Goal: Transaction & Acquisition: Purchase product/service

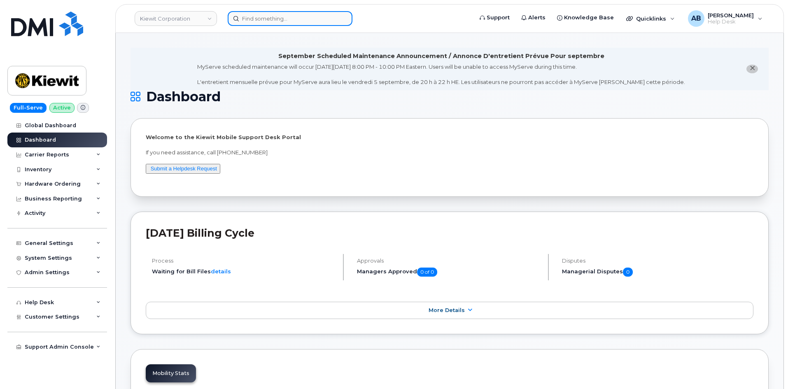
click at [286, 21] on input at bounding box center [290, 18] width 125 height 15
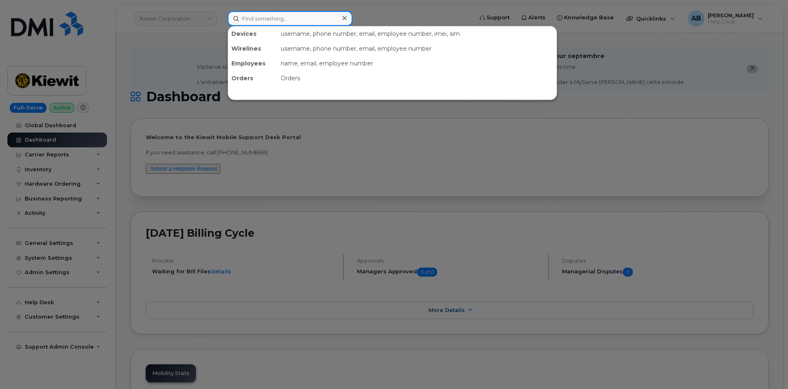
paste input "7635678292"
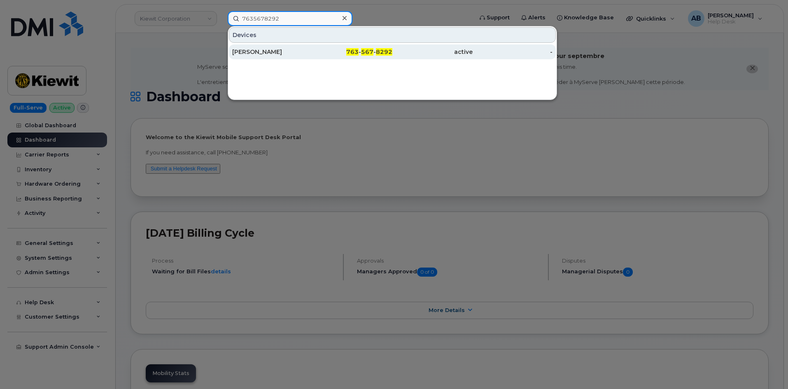
type input "7635678292"
click at [291, 51] on div "[PERSON_NAME]" at bounding box center [272, 52] width 80 height 8
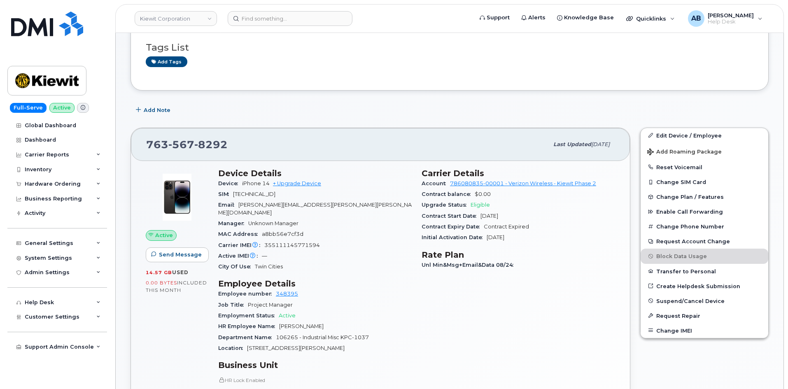
scroll to position [123, 0]
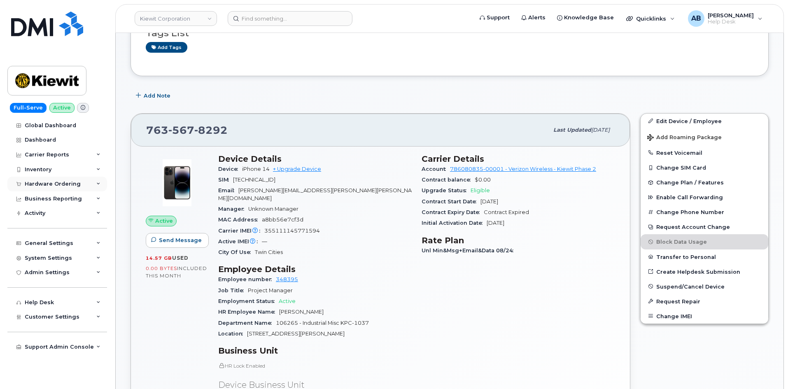
click at [52, 184] on div "Hardware Ordering" at bounding box center [53, 184] width 56 height 7
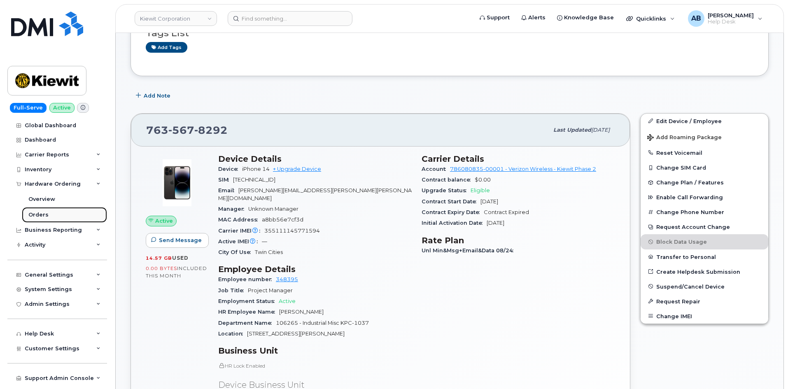
click at [38, 216] on div "Orders" at bounding box center [38, 214] width 20 height 7
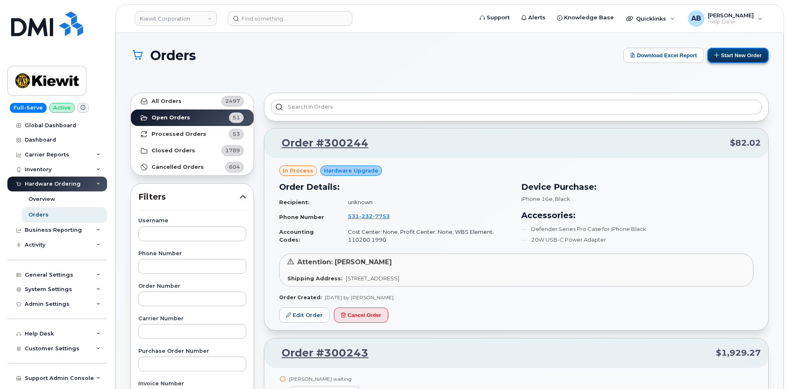
click at [750, 53] on button "Start New Order" at bounding box center [737, 55] width 61 height 15
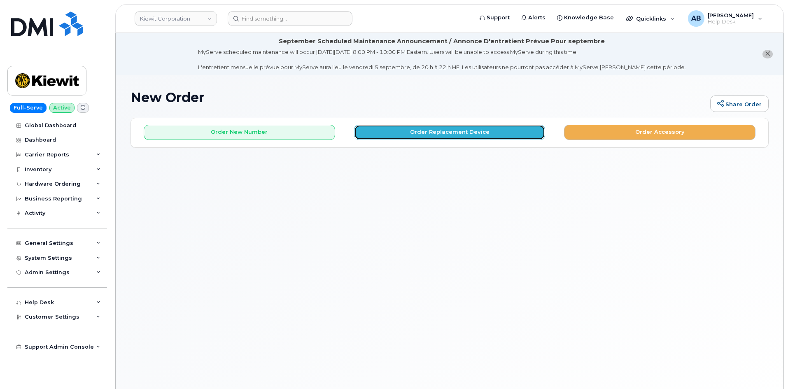
click at [438, 135] on button "Order Replacement Device" at bounding box center [449, 132] width 191 height 15
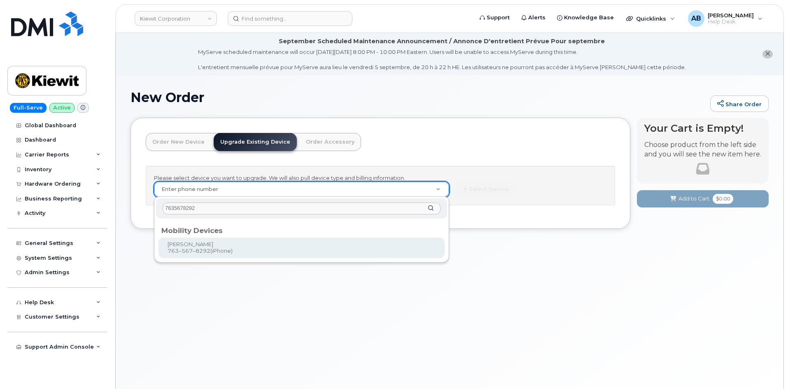
type input "7635678292"
type input "1171954"
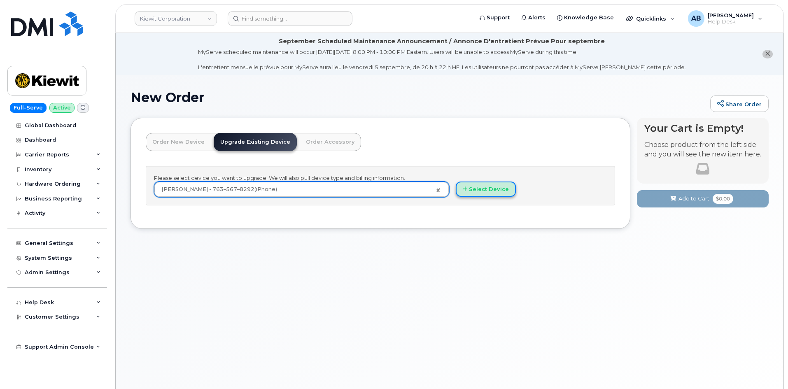
click at [490, 189] on button "Select Device" at bounding box center [486, 189] width 60 height 15
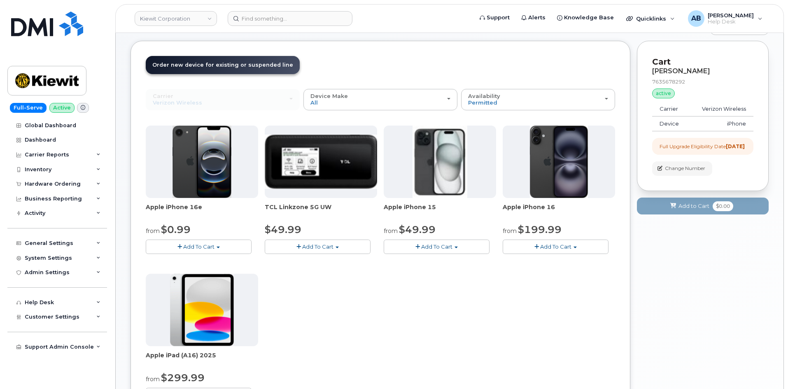
scroll to position [82, 0]
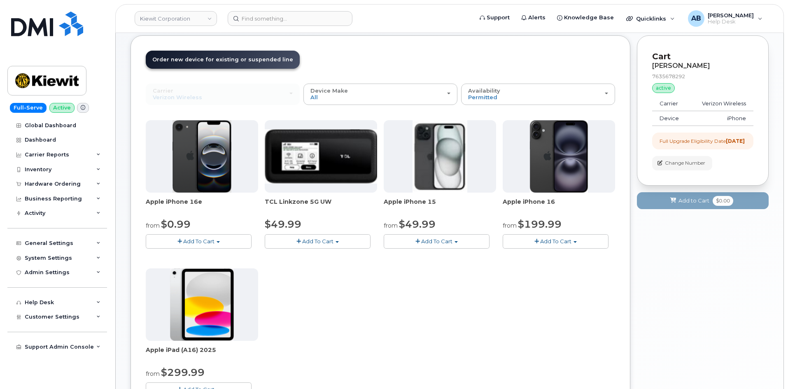
click at [207, 240] on span "Add To Cart" at bounding box center [198, 241] width 31 height 7
click at [200, 257] on link "$0.99 - 2 Year Upgrade (128GB)" at bounding box center [199, 256] width 103 height 10
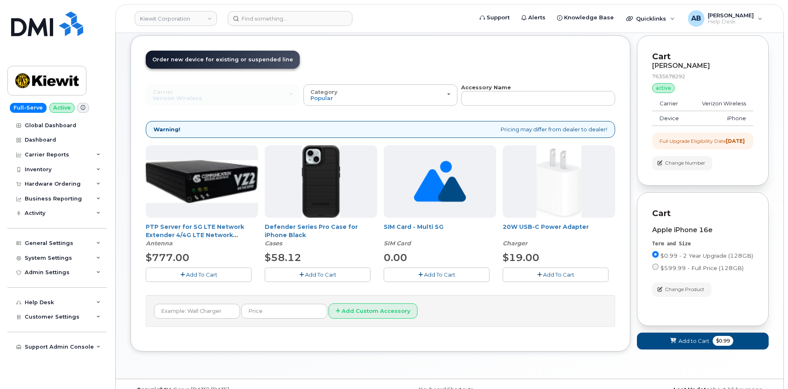
click at [324, 275] on span "Add To Cart" at bounding box center [320, 274] width 31 height 7
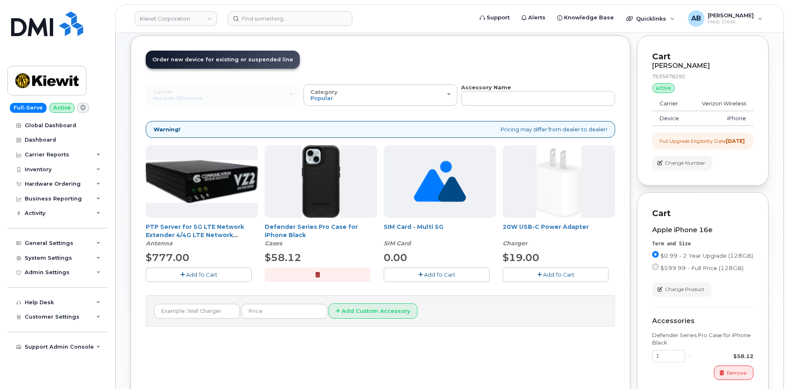
click at [553, 278] on button "Add To Cart" at bounding box center [556, 275] width 106 height 14
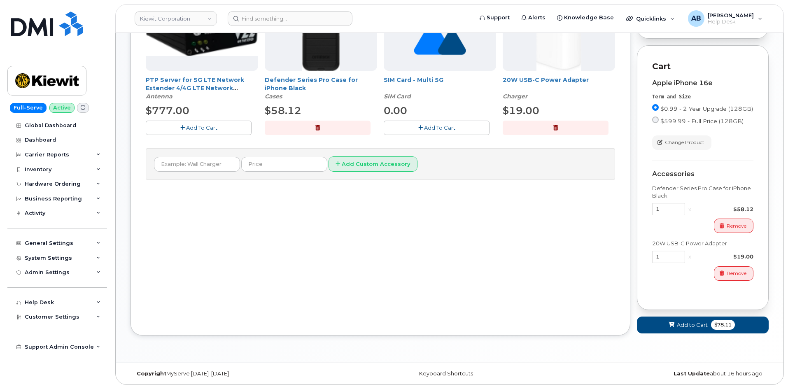
scroll to position [236, 0]
click at [691, 328] on span "Add to Cart" at bounding box center [692, 325] width 31 height 8
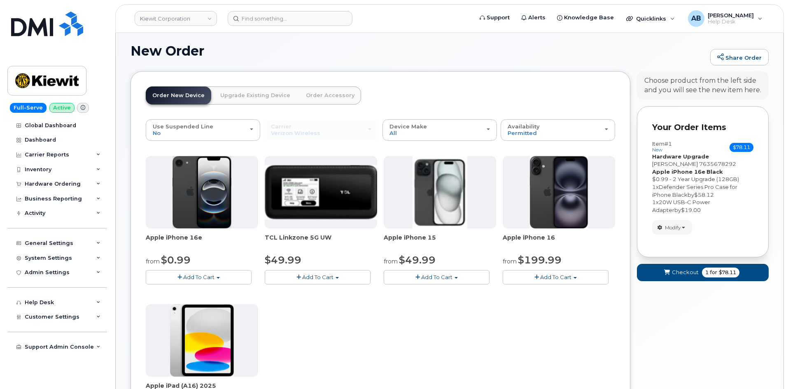
scroll to position [258, 0]
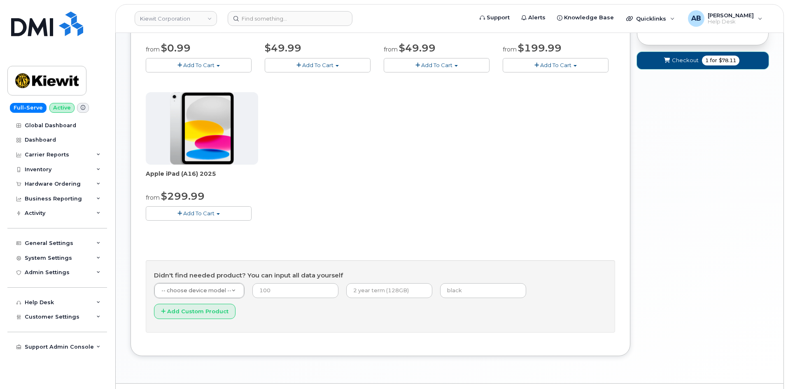
click at [673, 61] on span "Checkout" at bounding box center [685, 60] width 27 height 8
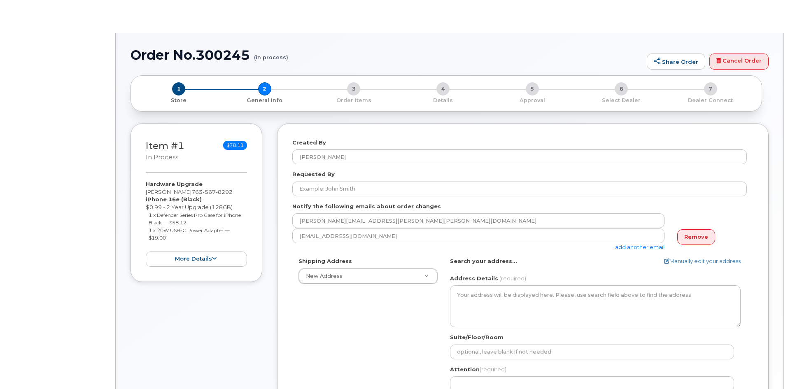
select select
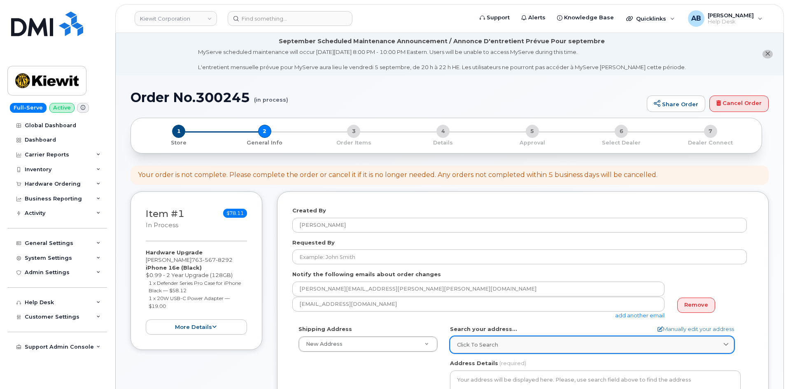
click at [521, 342] on div "Click to search" at bounding box center [592, 345] width 270 height 8
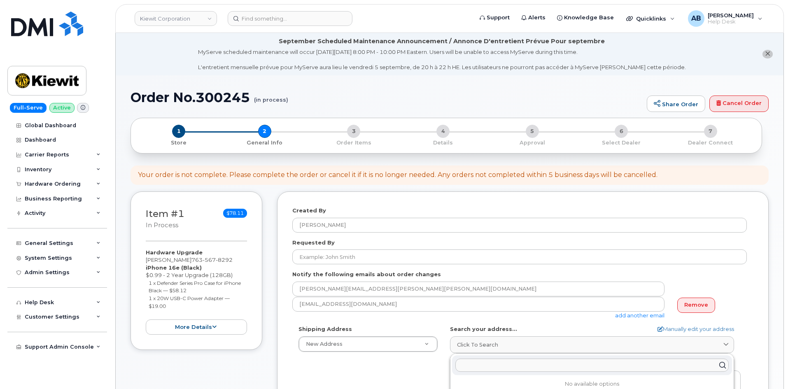
click at [487, 362] on input "text" at bounding box center [591, 365] width 273 height 13
paste input "9440 West 51st Ave Arvada CO 80002"
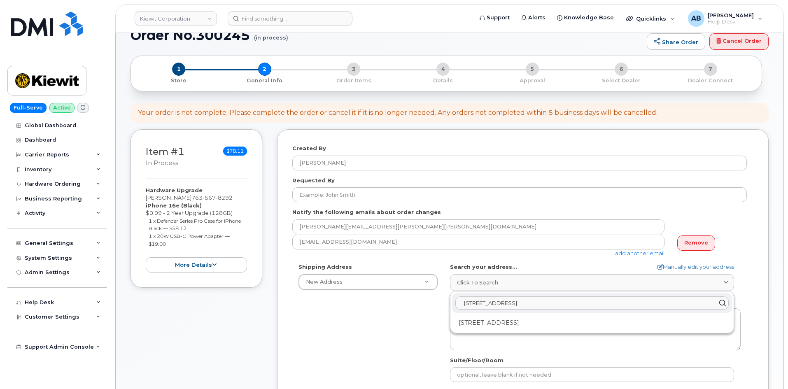
scroll to position [82, 0]
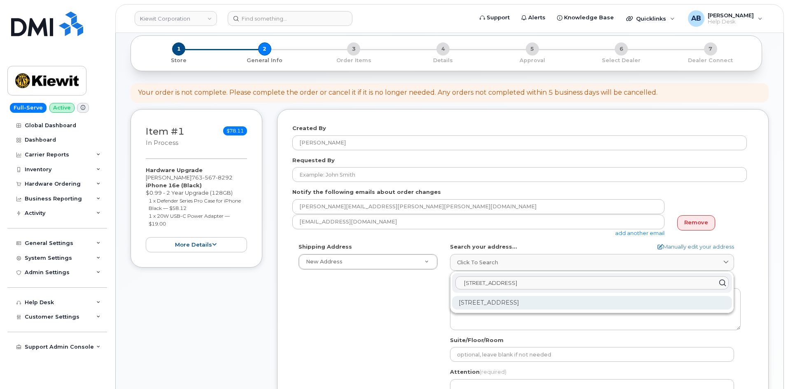
type input "9440 West 51st Ave Arvada CO 80002"
click at [542, 301] on div "9440 W 51st Ave Arvada CO 80002-4222" at bounding box center [592, 303] width 280 height 14
select select
type textarea "9440 W 51st Ave ARVADA CO 80002-4222 UNITED STATES"
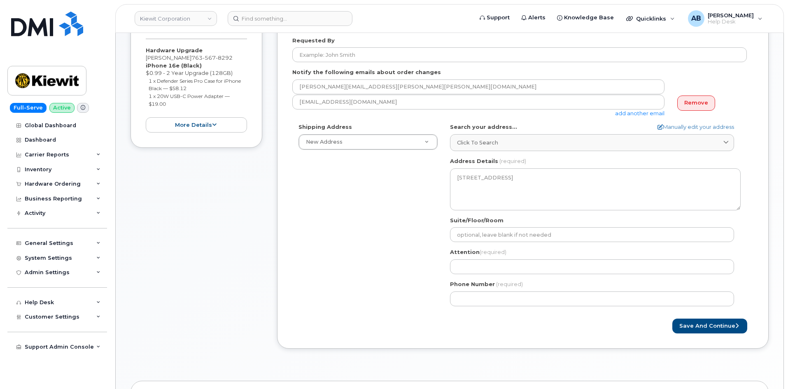
scroll to position [206, 0]
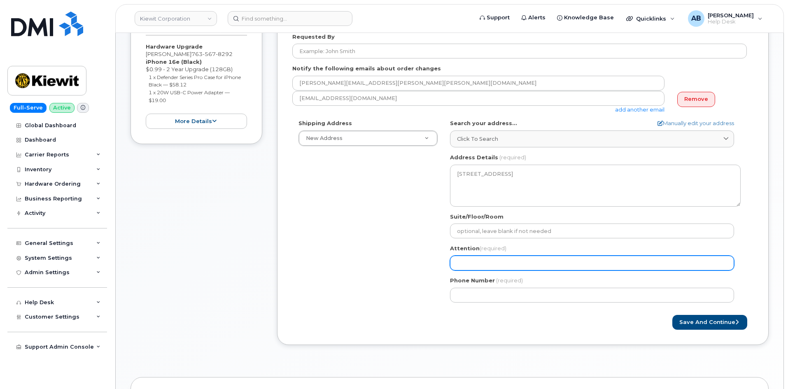
click at [506, 259] on input "Attention (required)" at bounding box center [592, 263] width 284 height 15
select select
type input "G"
select select
type input "Gr"
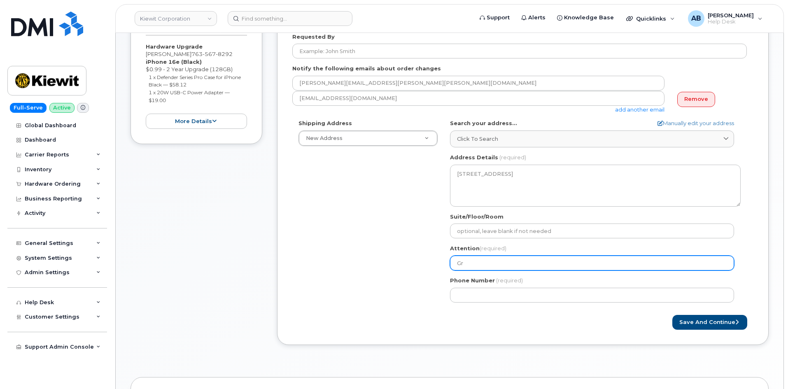
select select
type input "Gre"
select select
type input "Greg"
select select
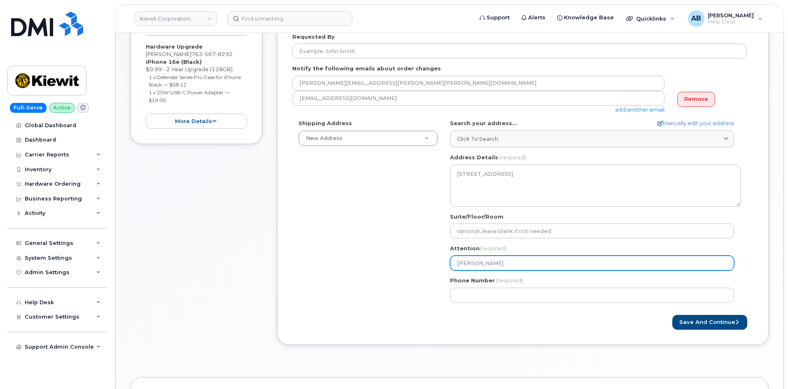
type input "Grego"
select select
type input "Gregor"
select select
type input "Gregory"
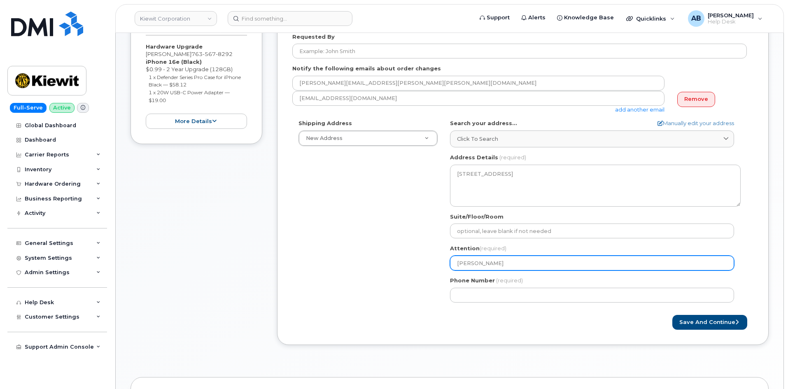
select select
type input "Gregory W"
select select
type input "Gregory We"
select select
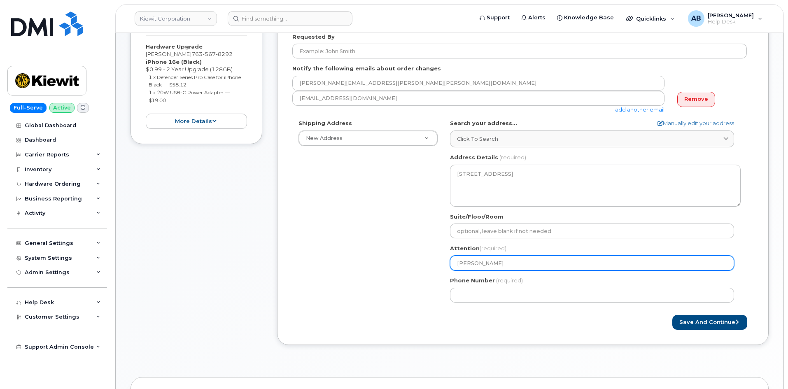
type input "Gregory Wes"
select select
type input "Gregory West"
select select
type input "Gregory Weste"
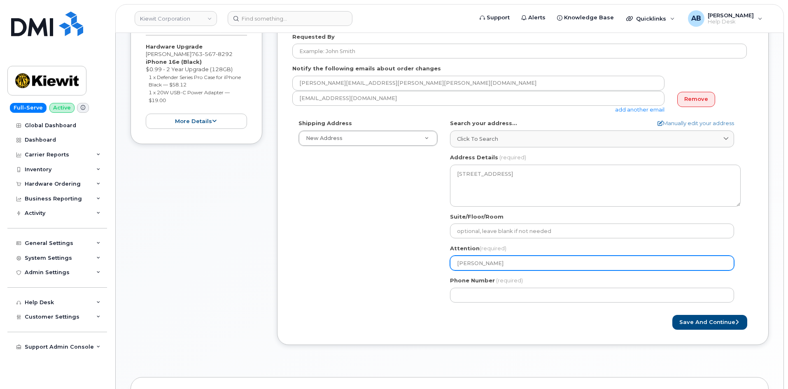
select select
type input "Gregory Wester"
select select
type input "Gregory Westerh"
select select
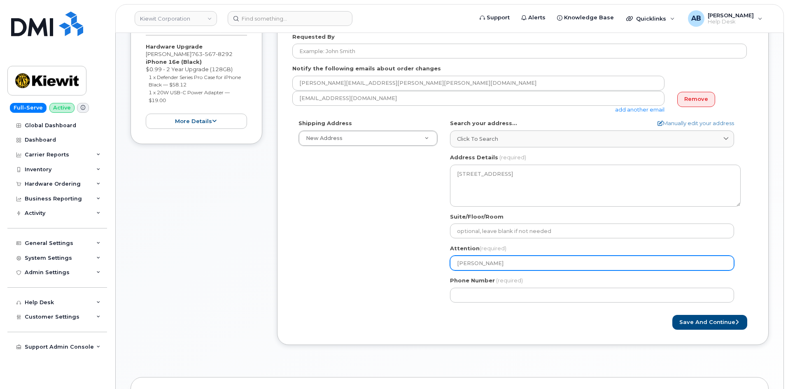
type input "Gregory Westerho"
select select
type input "Gregory Westerhol"
select select
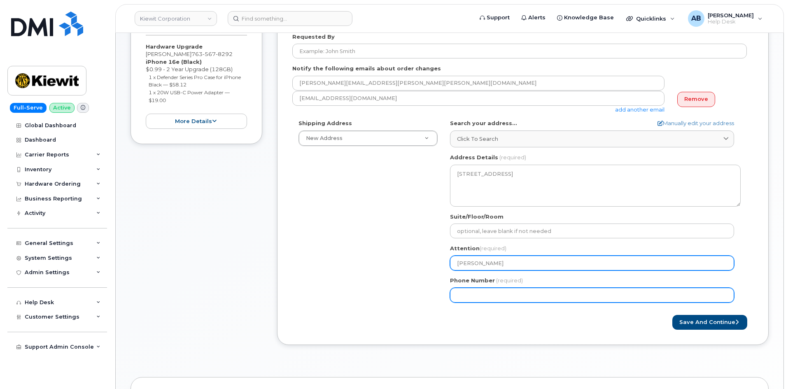
type input "[PERSON_NAME]"
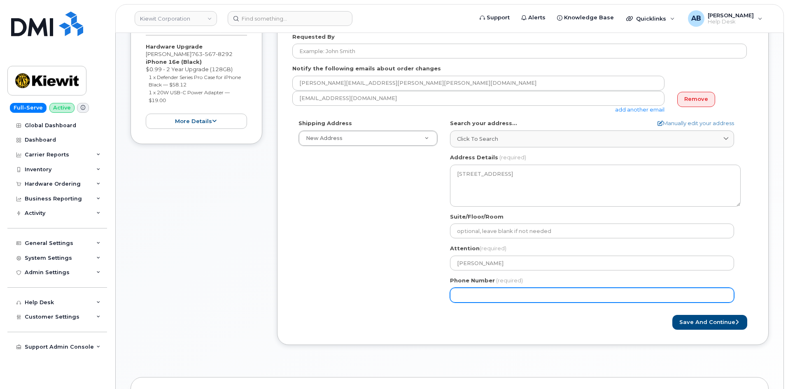
click at [502, 296] on input "Phone Number" at bounding box center [592, 295] width 284 height 15
click at [509, 295] on input "Phone Number" at bounding box center [592, 295] width 284 height 15
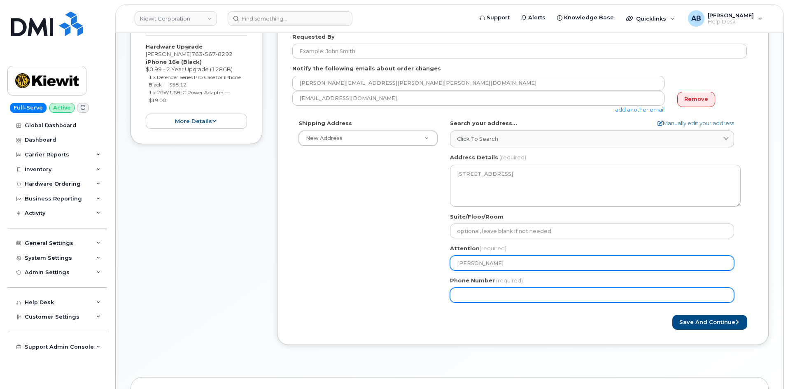
paste input "7635678292"
select select
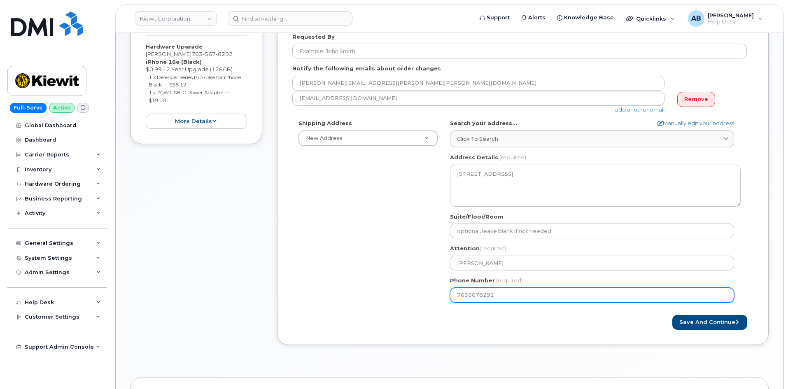
type input "7635678292"
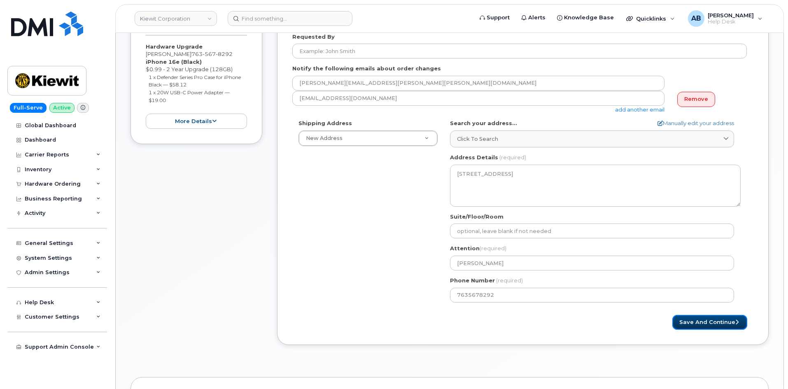
drag, startPoint x: 693, startPoint y: 319, endPoint x: 690, endPoint y: 333, distance: 14.6
click at [693, 319] on button "Save and Continue" at bounding box center [709, 322] width 75 height 15
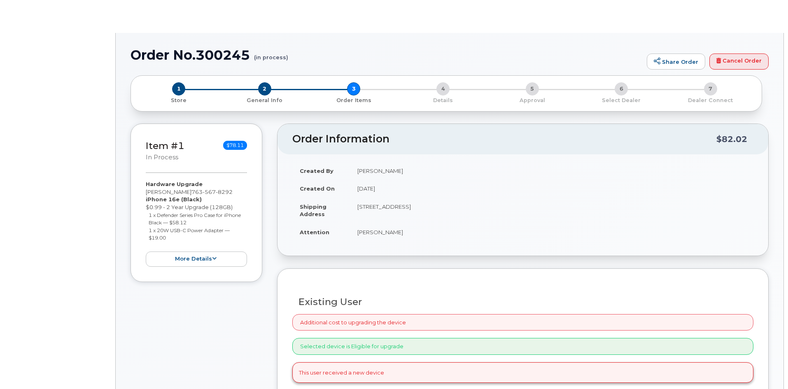
type input "[PERSON_NAME]"
radio input "true"
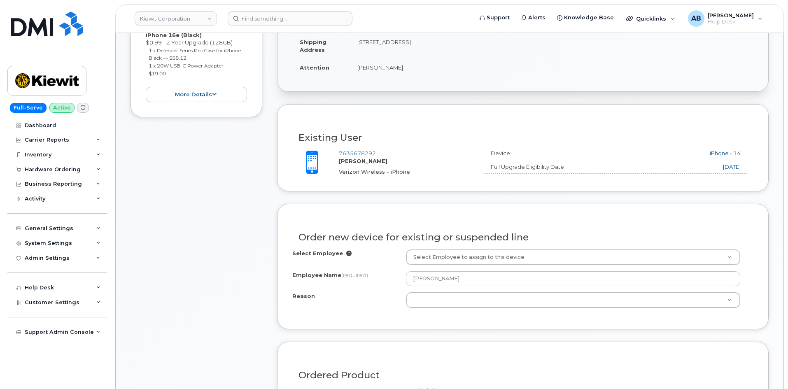
scroll to position [247, 0]
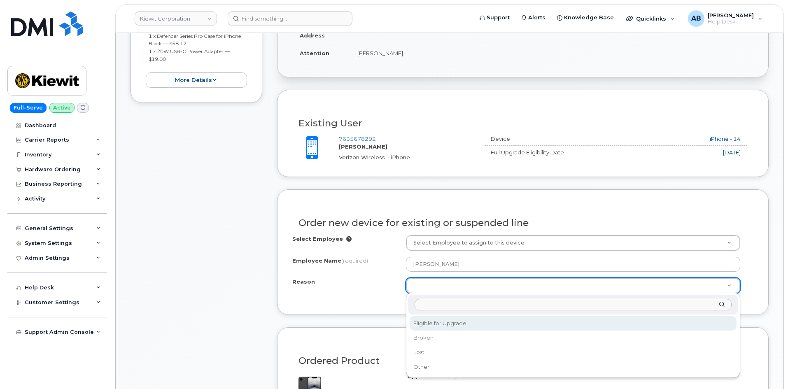
select select "eligible_for_upgrade"
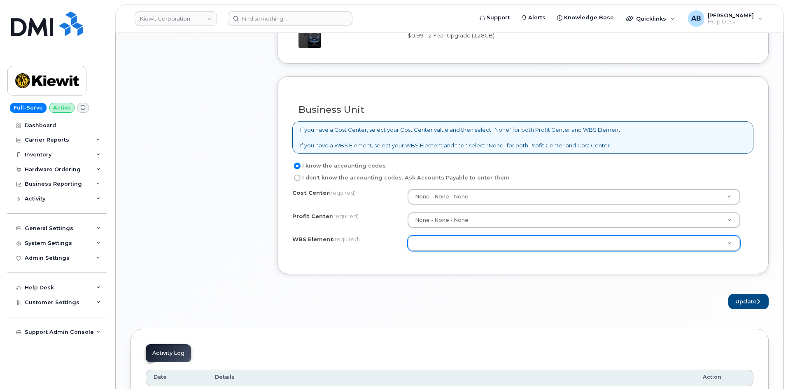
scroll to position [617, 0]
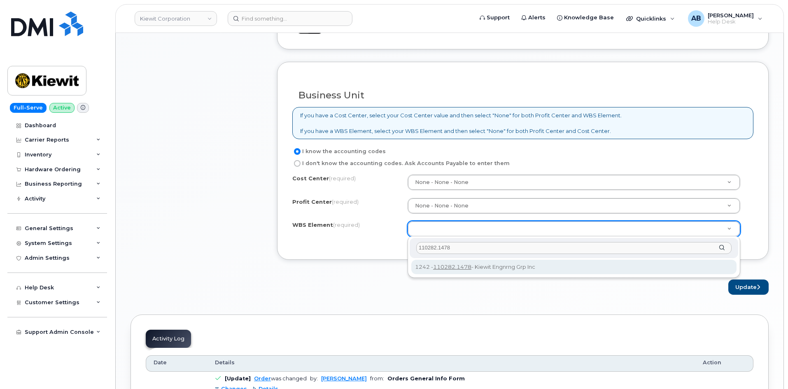
type input "110282.1478"
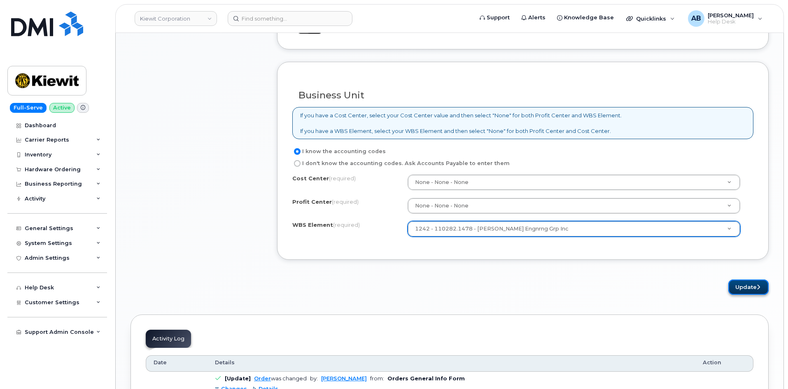
click at [750, 284] on button "Update" at bounding box center [748, 286] width 40 height 15
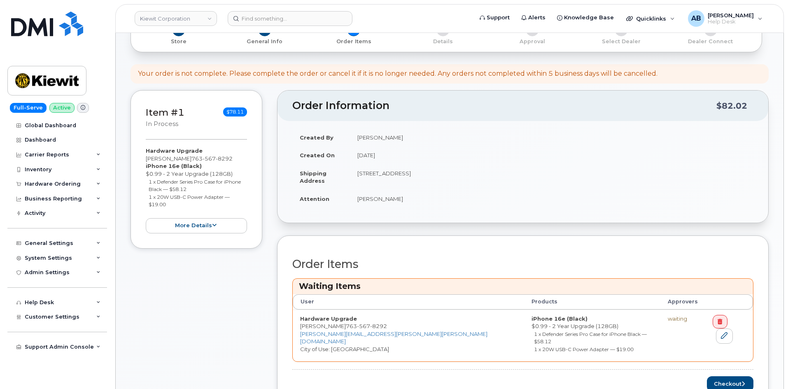
scroll to position [41, 0]
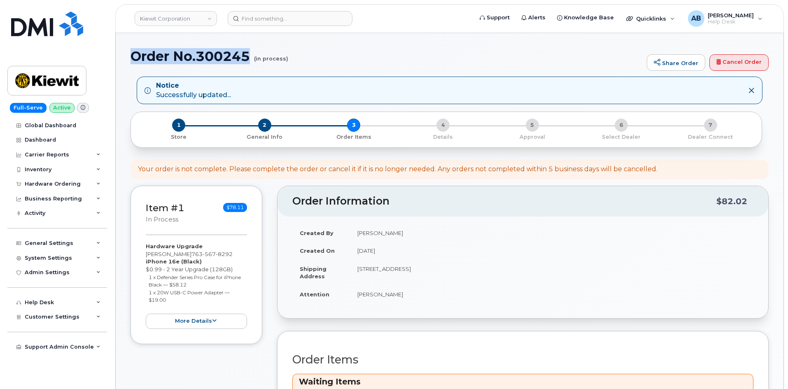
drag, startPoint x: 251, startPoint y: 56, endPoint x: 122, endPoint y: 53, distance: 128.4
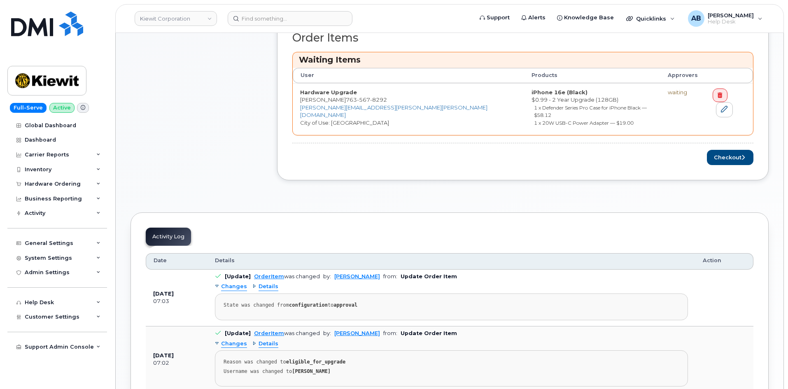
scroll to position [370, 0]
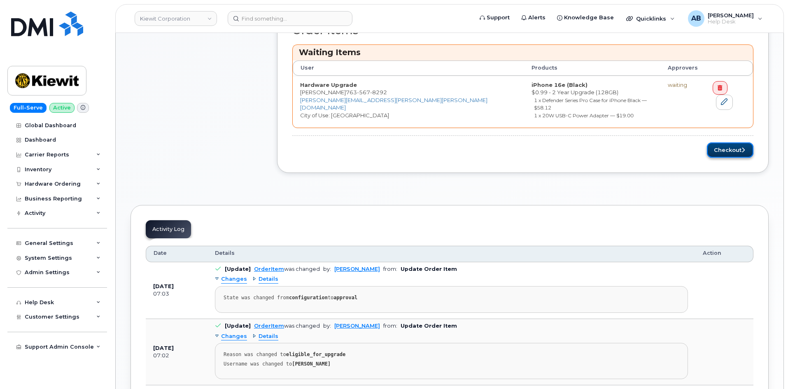
click at [723, 142] on button "Checkout" at bounding box center [730, 149] width 47 height 15
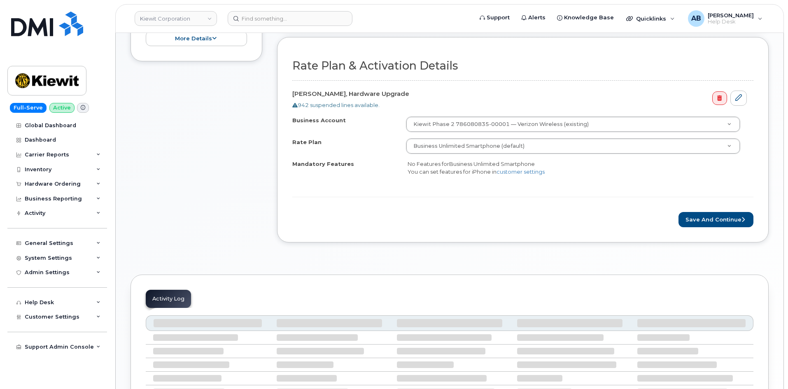
scroll to position [288, 0]
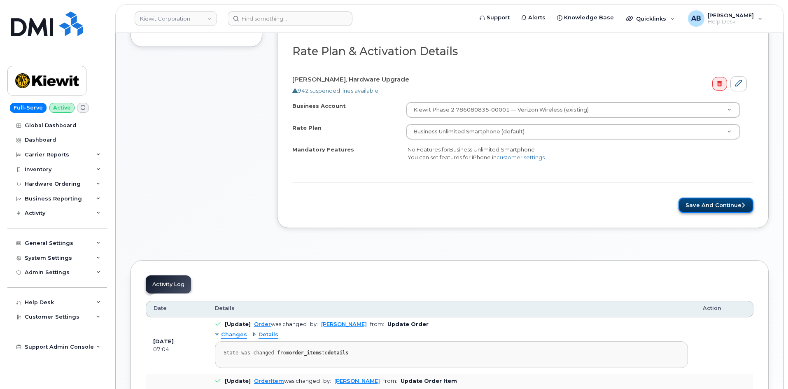
click at [700, 203] on button "Save and Continue" at bounding box center [715, 205] width 75 height 15
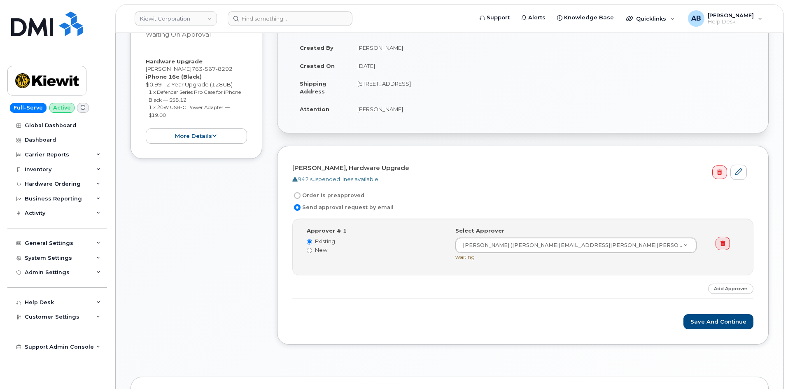
scroll to position [166, 0]
click at [711, 321] on button "Save and Continue" at bounding box center [718, 320] width 70 height 15
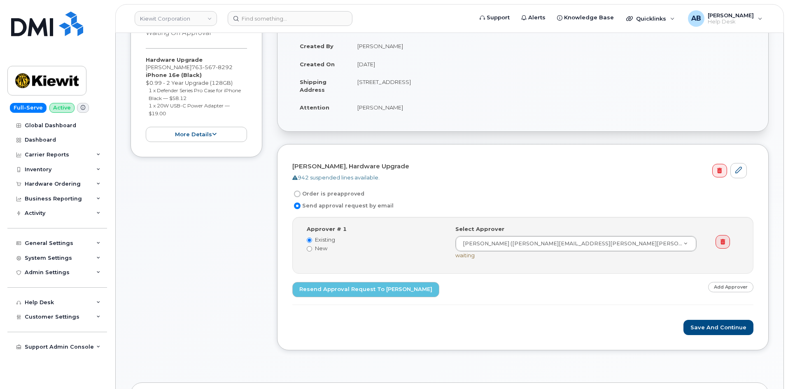
scroll to position [82, 0]
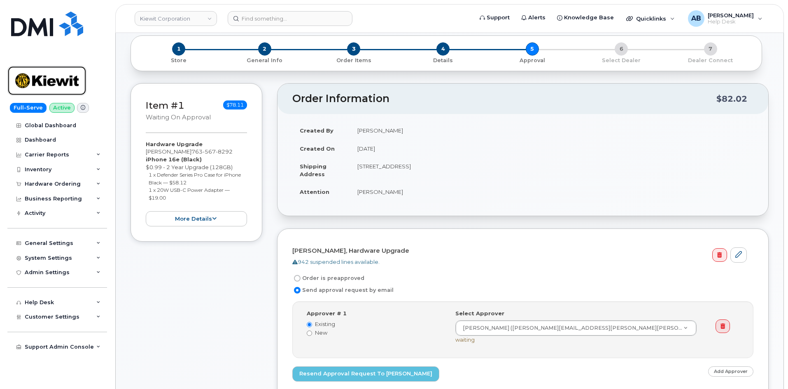
click at [52, 80] on img at bounding box center [46, 81] width 63 height 24
